Goal: Information Seeking & Learning: Learn about a topic

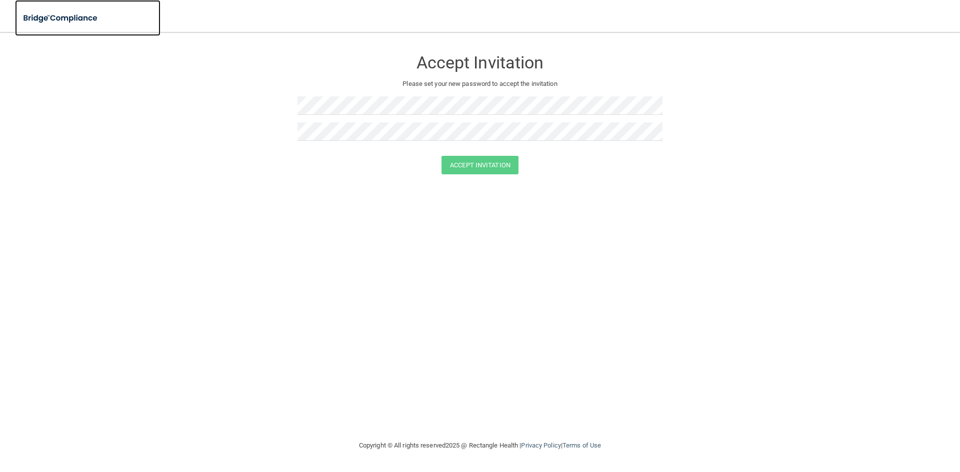
click at [78, 17] on img at bounding box center [61, 18] width 92 height 20
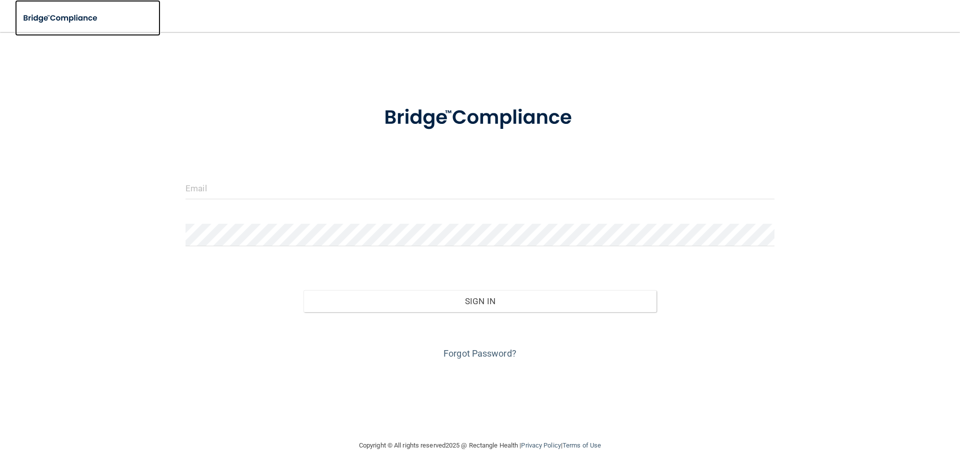
click at [67, 16] on img at bounding box center [61, 18] width 92 height 20
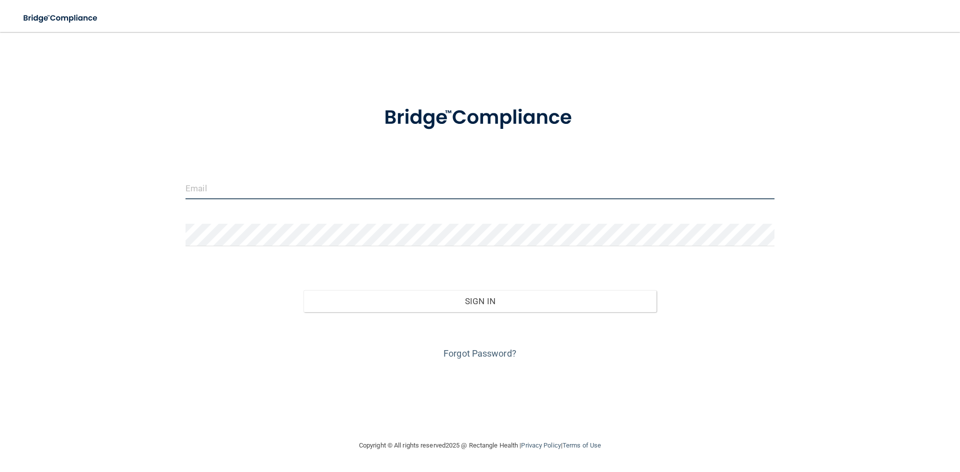
type input "[EMAIL_ADDRESS][DOMAIN_NAME]"
click at [343, 193] on input "[EMAIL_ADDRESS][DOMAIN_NAME]" at bounding box center [479, 188] width 589 height 22
click at [468, 316] on div "Forgot Password?" at bounding box center [480, 337] width 604 height 50
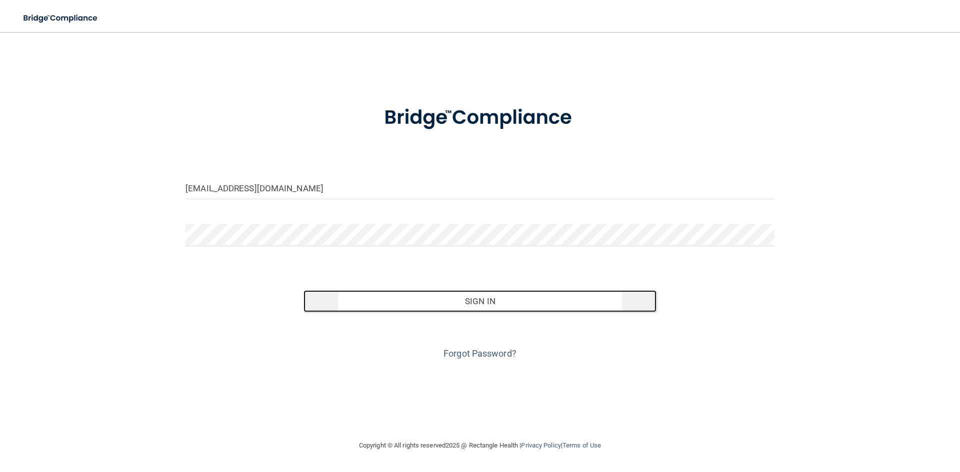
click at [473, 310] on button "Sign In" at bounding box center [479, 301] width 353 height 22
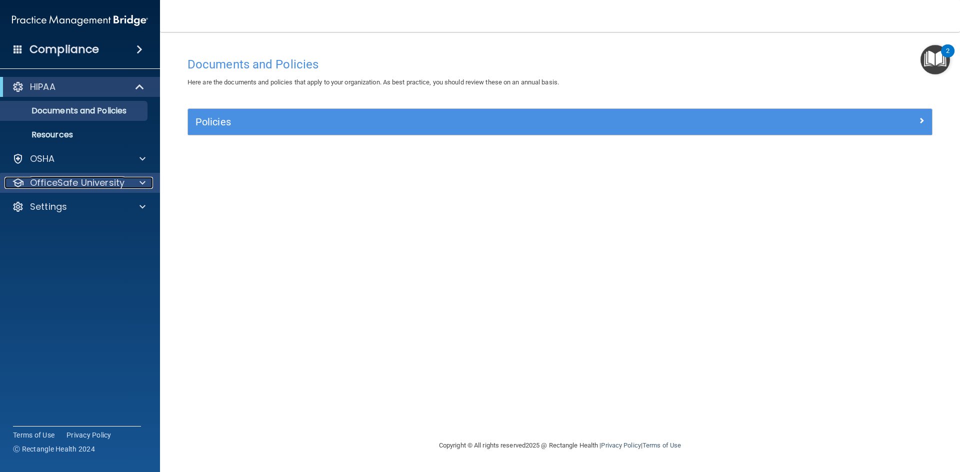
click at [103, 182] on p "OfficeSafe University" at bounding box center [77, 183] width 94 height 12
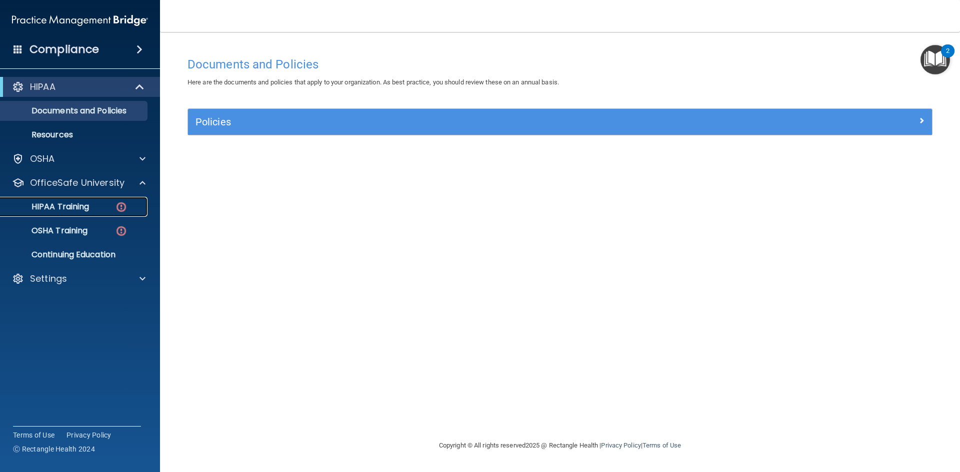
click at [54, 205] on p "HIPAA Training" at bounding box center [47, 207] width 82 height 10
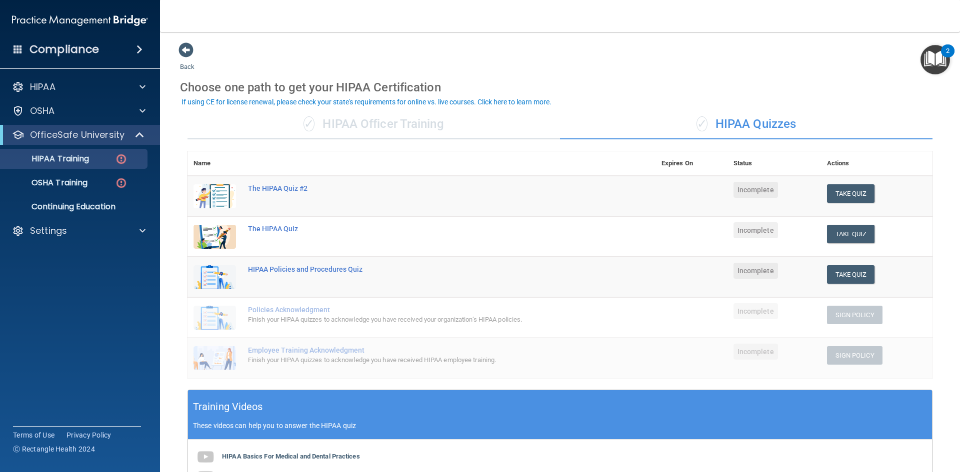
click at [395, 121] on div "✓ HIPAA Officer Training" at bounding box center [373, 124] width 372 height 30
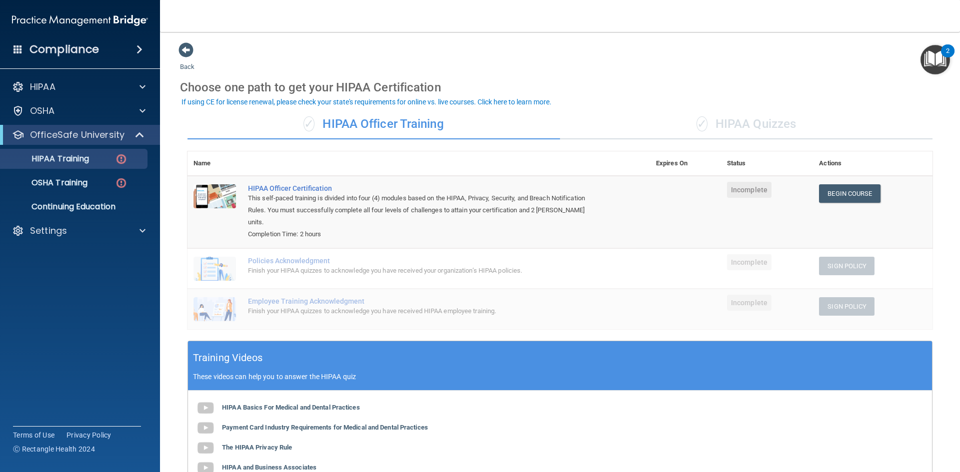
click at [863, 203] on td "Begin Course Download Certificate" at bounding box center [872, 212] width 119 height 72
click at [860, 192] on link "Begin Course" at bounding box center [849, 193] width 61 height 18
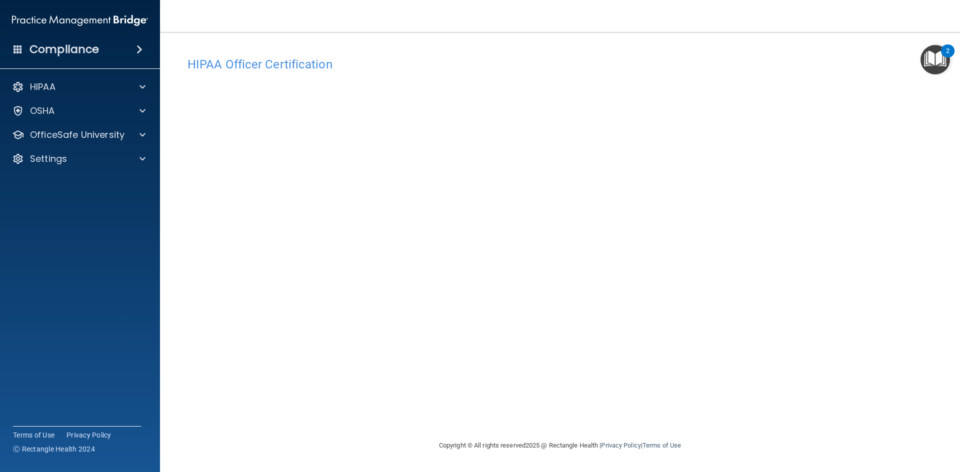
click at [705, 59] on h4 "HIPAA Officer Certification" at bounding box center [559, 64] width 745 height 13
